Goal: Task Accomplishment & Management: Manage account settings

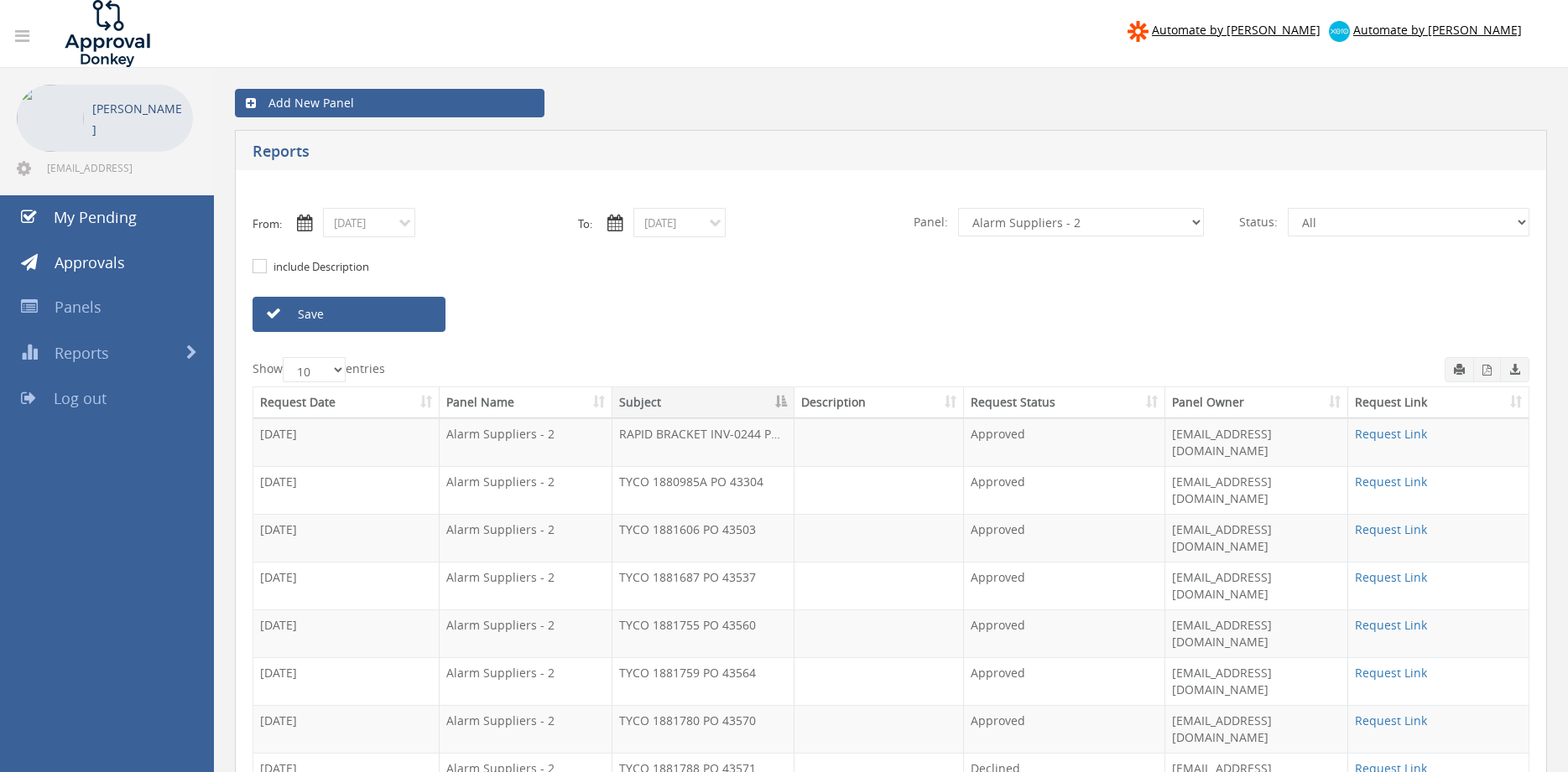
select select "number:13144"
click option "Alarm Credits RG - 3" at bounding box center [0, 0] width 0 height 0
click at [373, 224] on input "[DATE]" at bounding box center [369, 222] width 92 height 30
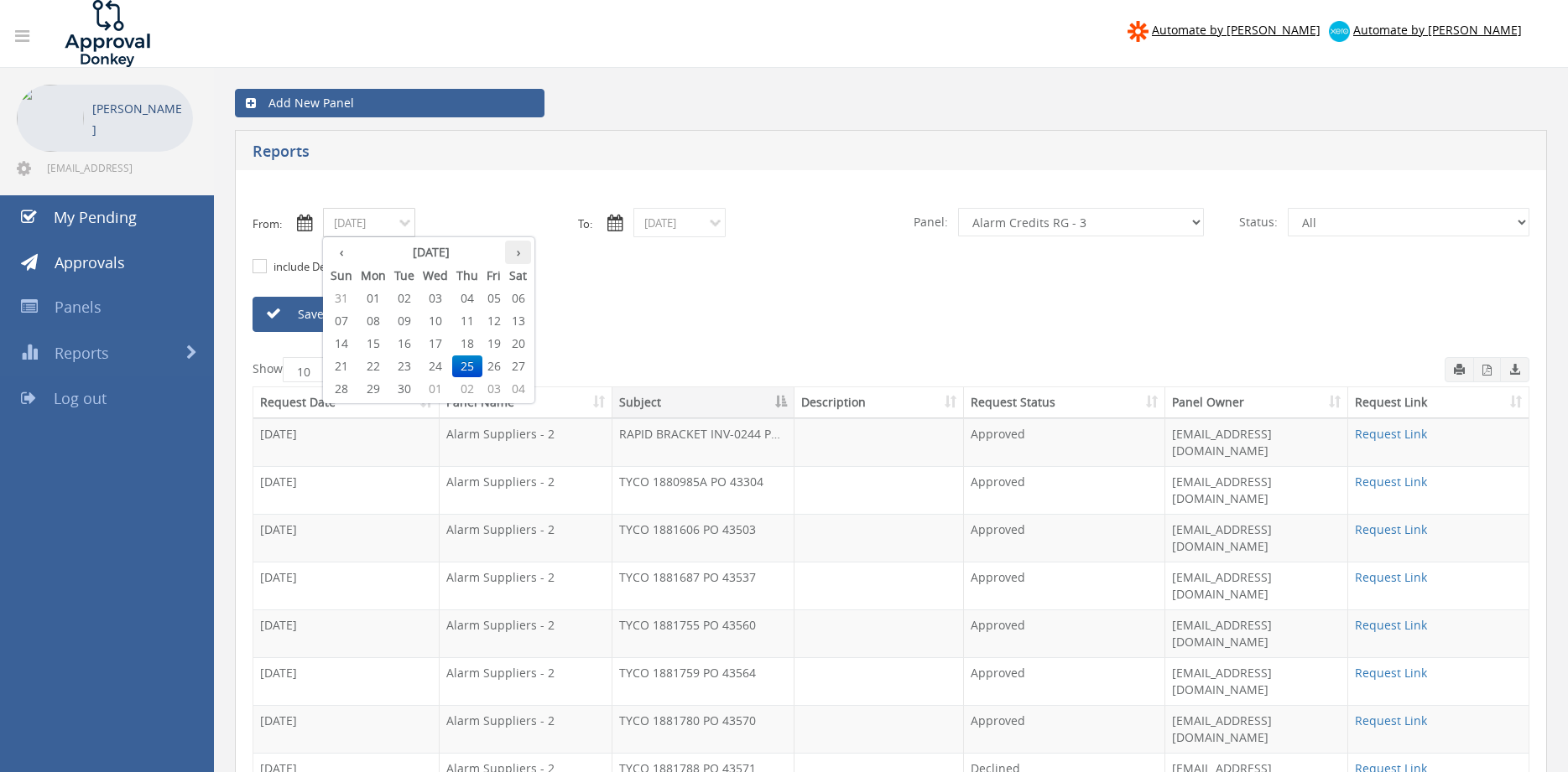
click at [519, 257] on th "›" at bounding box center [518, 252] width 26 height 23
click at [437, 299] on span "01" at bounding box center [435, 298] width 34 height 22
type input "[DATE]"
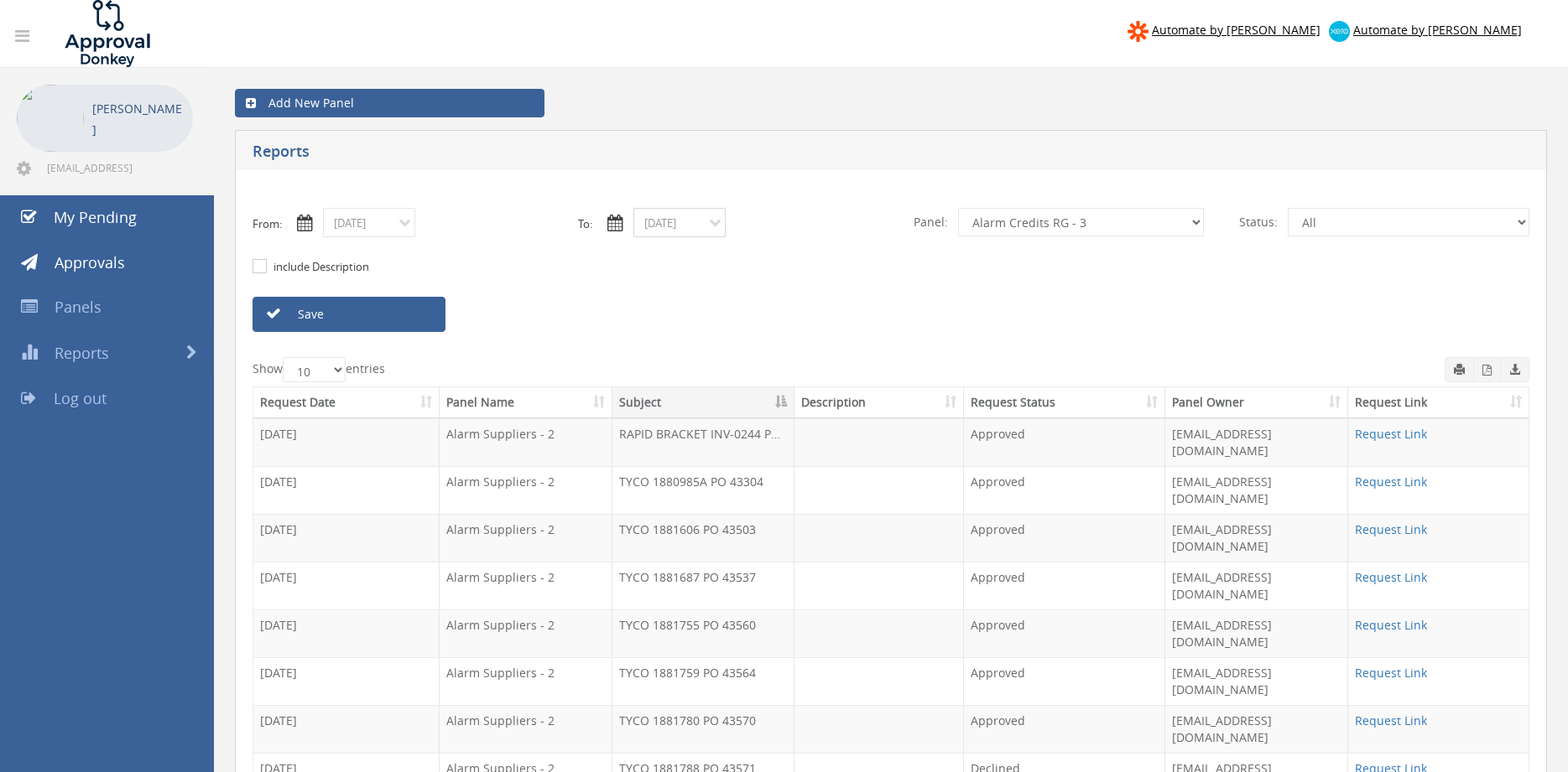
click at [669, 230] on input "[DATE]" at bounding box center [680, 222] width 92 height 30
click at [834, 259] on th "›" at bounding box center [828, 252] width 26 height 23
click at [714, 346] on span "14" at bounding box center [715, 343] width 29 height 22
type input "[DATE]"
click at [392, 312] on link "Save" at bounding box center [349, 314] width 193 height 36
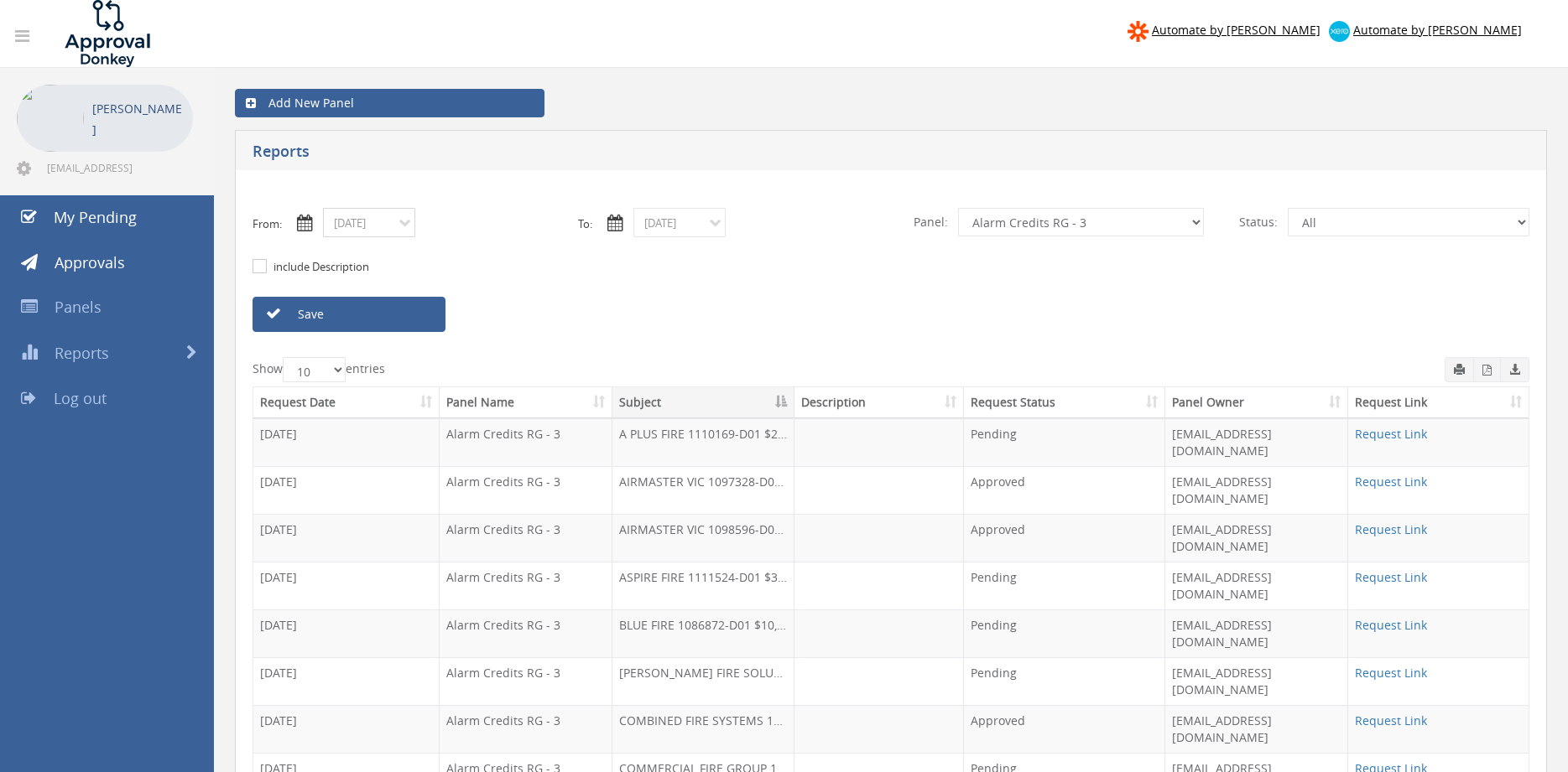
click at [389, 228] on input "[DATE]" at bounding box center [369, 222] width 92 height 30
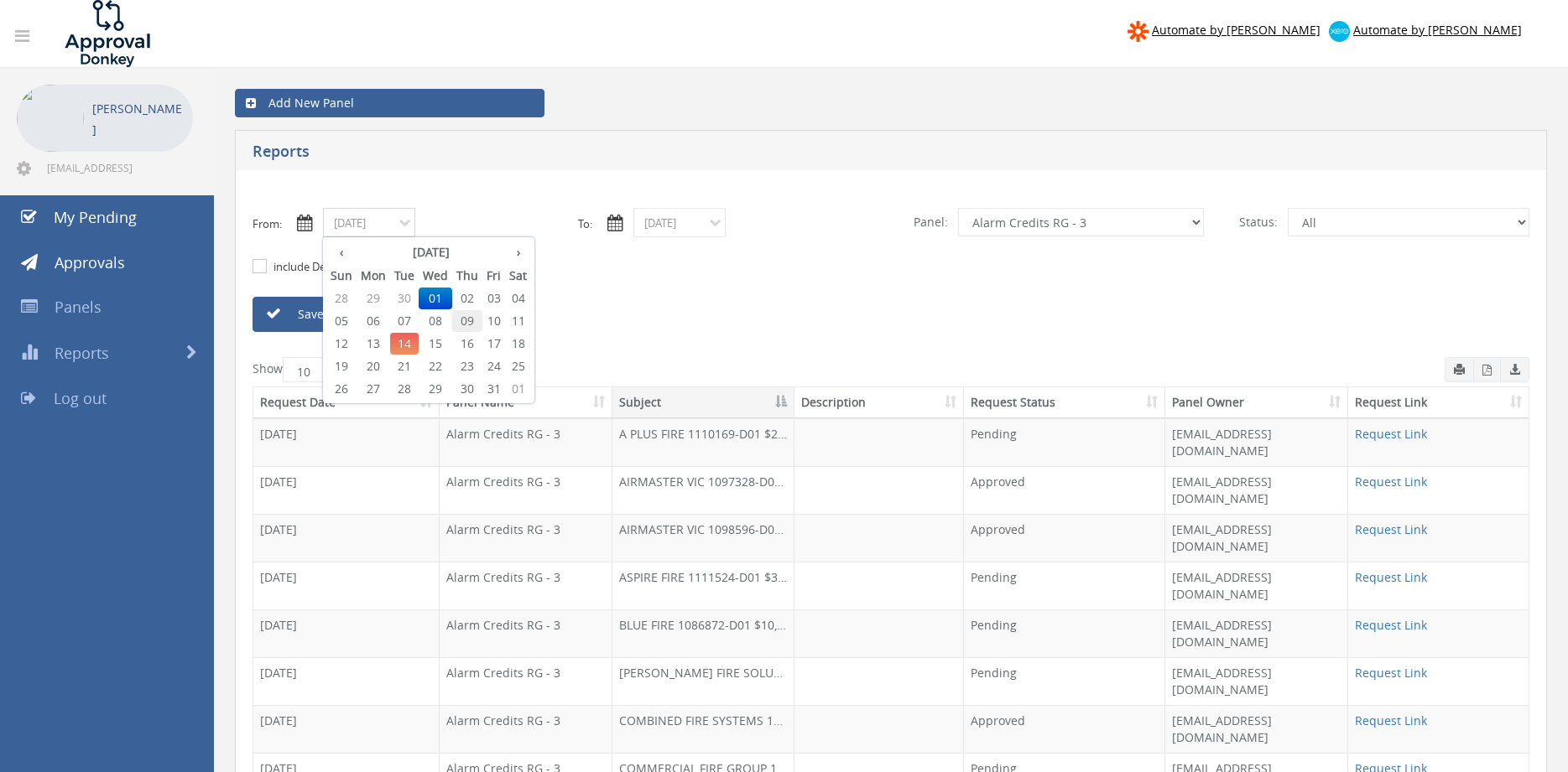
click at [465, 322] on span "09" at bounding box center [467, 321] width 30 height 22
type input "[DATE]"
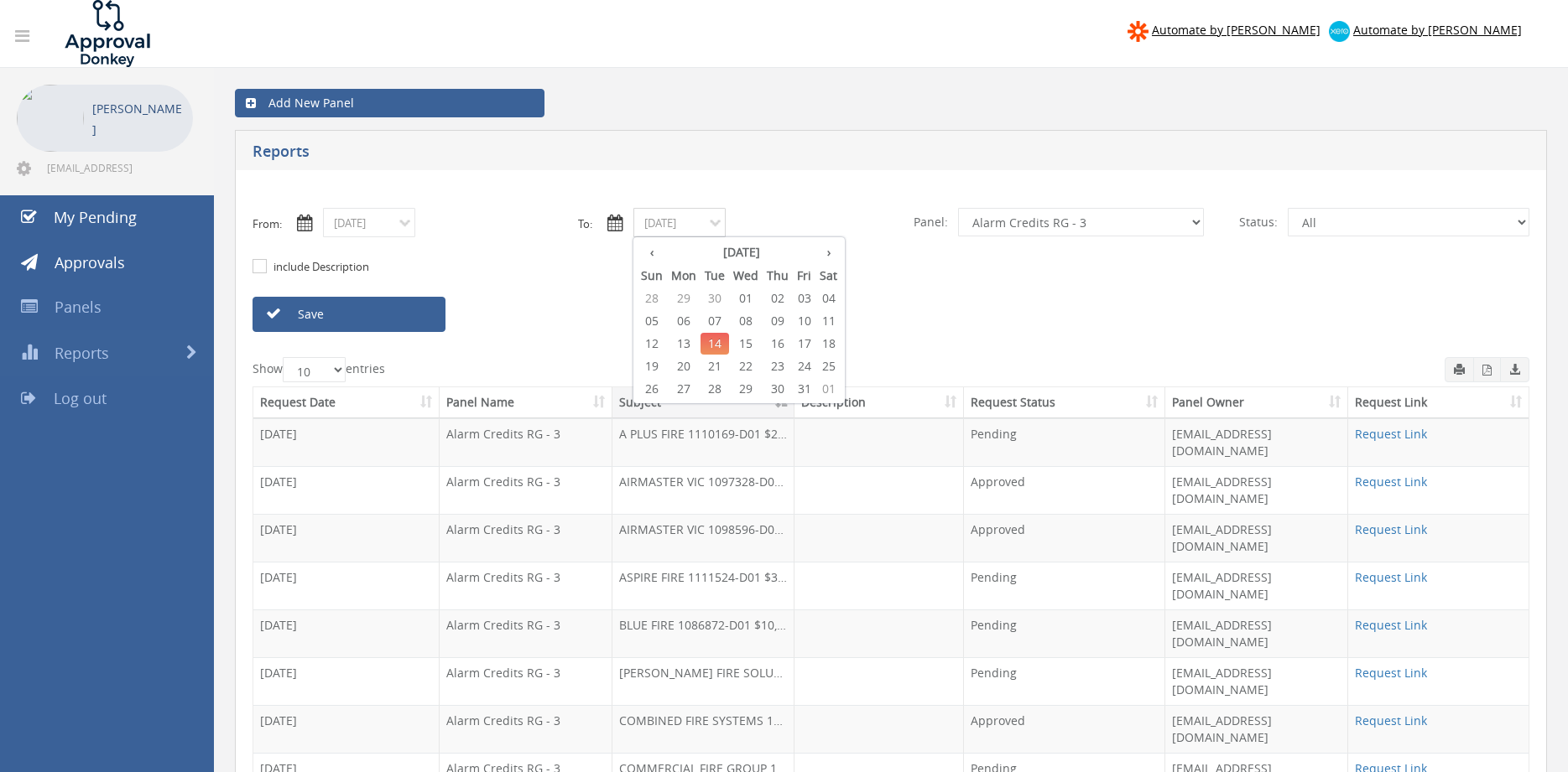
click at [676, 216] on input "[DATE]" at bounding box center [680, 222] width 92 height 30
click at [787, 323] on span "09" at bounding box center [777, 321] width 30 height 22
type input "[DATE]"
click at [958, 208] on select "All Alarm Credits RG - 3 NZ Utilities Cable and SAI Global NZ Alarms-1 NZ FX Pa…" at bounding box center [1081, 222] width 246 height 29
select select "number:9739"
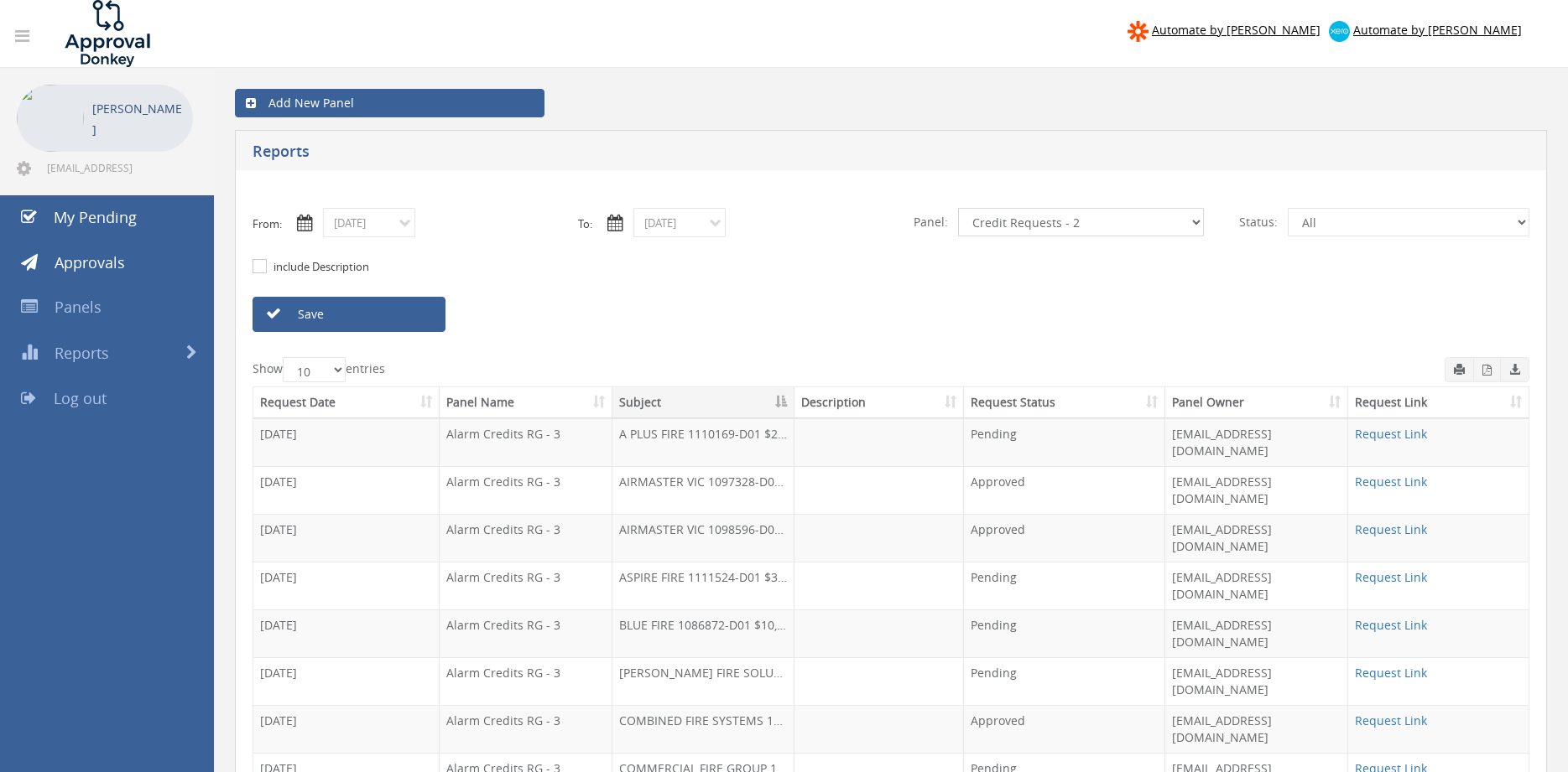
click option "Credit Requests - 2" at bounding box center [0, 0] width 0 height 0
click at [398, 317] on link "Save" at bounding box center [349, 314] width 193 height 36
